Goal: Task Accomplishment & Management: Manage account settings

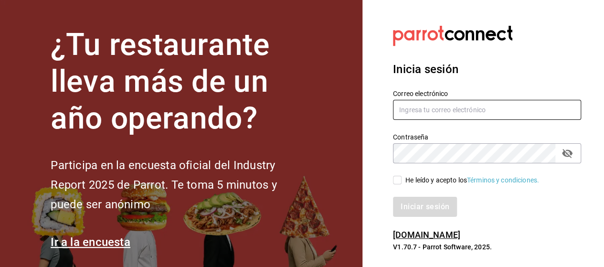
click at [416, 105] on input "text" at bounding box center [487, 110] width 188 height 20
type input "[PERSON_NAME][EMAIL_ADDRESS][PERSON_NAME][DOMAIN_NAME]"
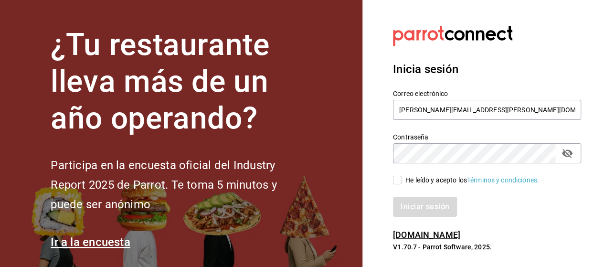
click at [574, 156] on button "passwordField" at bounding box center [567, 153] width 16 height 16
click at [398, 180] on input "He leído y acepto los Términos y condiciones." at bounding box center [397, 180] width 9 height 9
checkbox input "true"
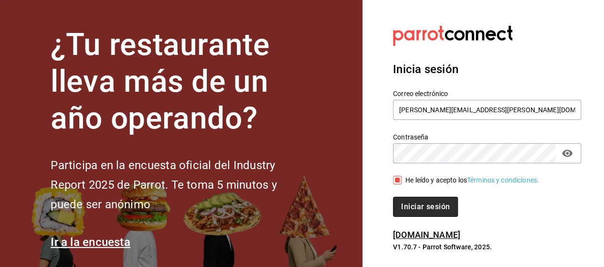
click at [403, 197] on button "Iniciar sesión" at bounding box center [425, 207] width 65 height 20
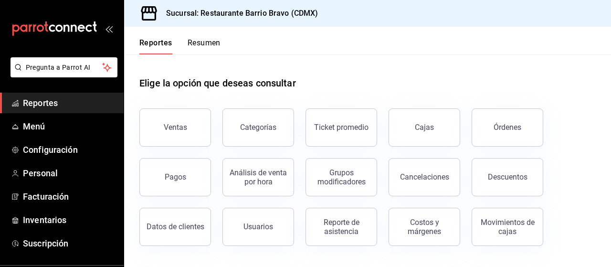
click at [200, 48] on button "Resumen" at bounding box center [204, 46] width 33 height 16
